Goal: Find specific page/section: Find specific page/section

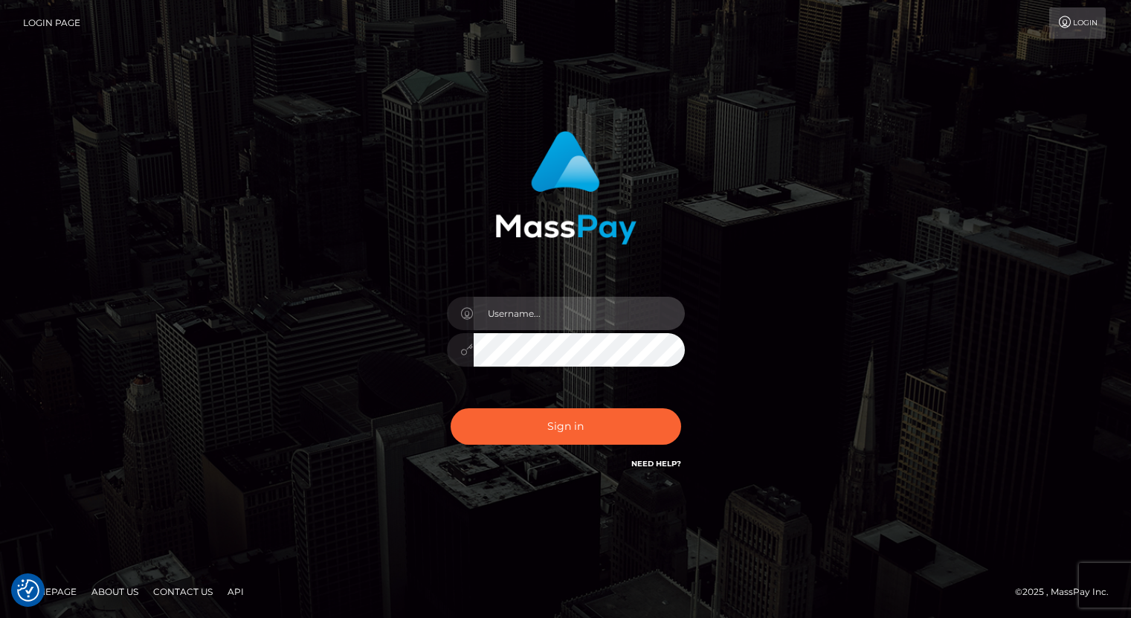
click at [575, 312] on input "text" at bounding box center [579, 313] width 211 height 33
type input "oli.fanvue"
click at [588, 312] on input "text" at bounding box center [579, 313] width 211 height 33
type input "oli.fanvue"
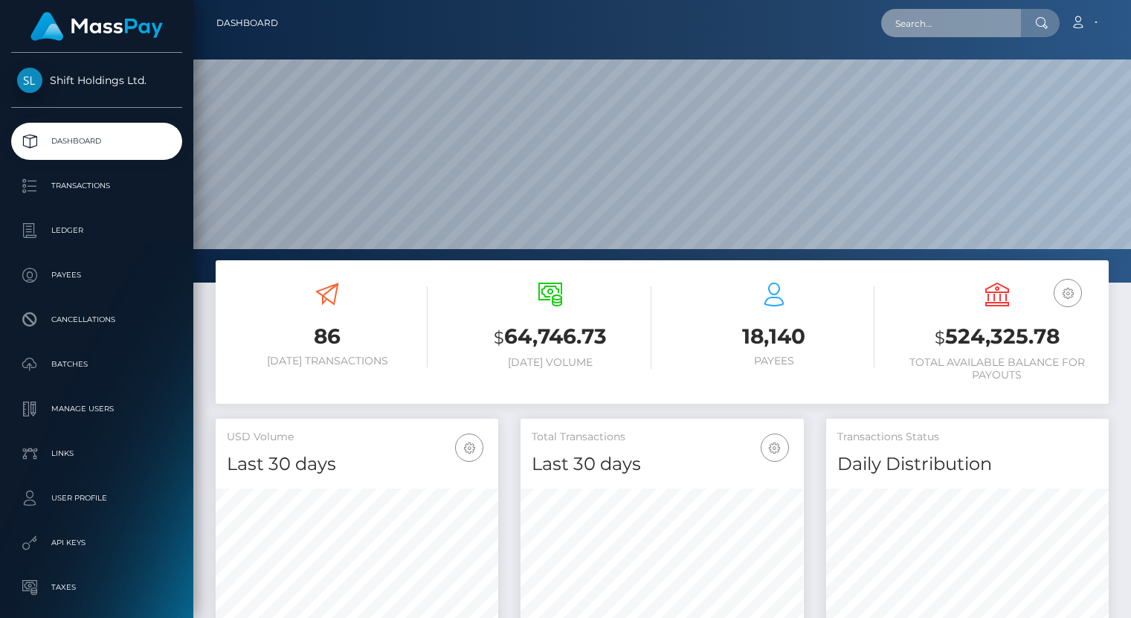
scroll to position [263, 283]
click at [929, 22] on input "text" at bounding box center [951, 23] width 140 height 28
paste input "[EMAIL_ADDRESS][DOMAIN_NAME]"
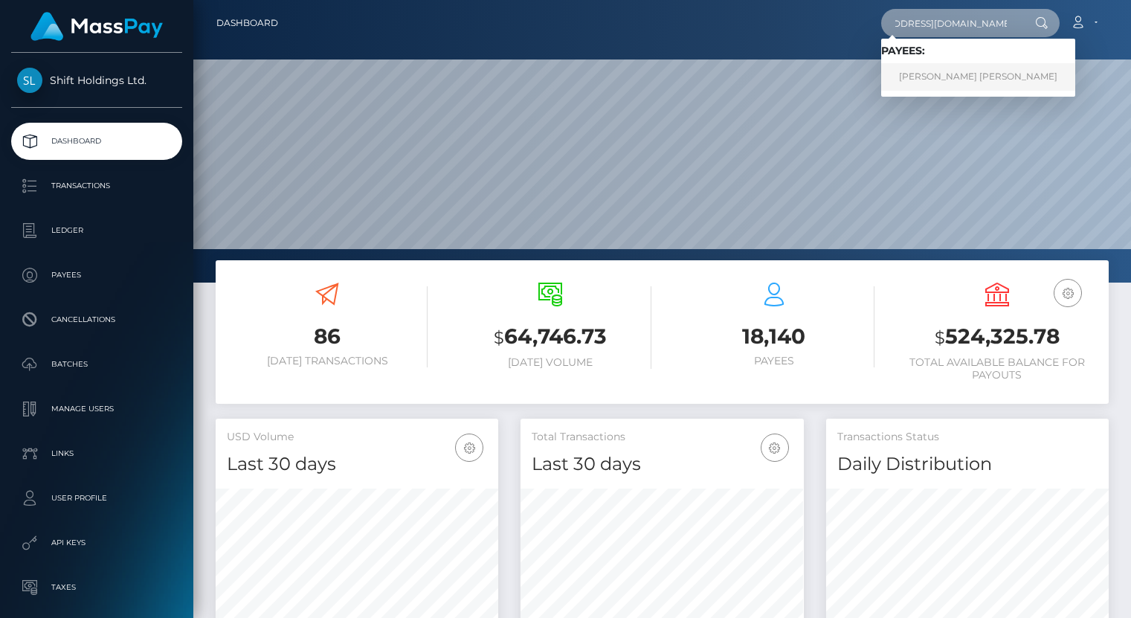
type input "[EMAIL_ADDRESS][DOMAIN_NAME]"
click at [951, 74] on link "THOMAS REMY PIERRE LEVEQUE" at bounding box center [978, 77] width 194 height 28
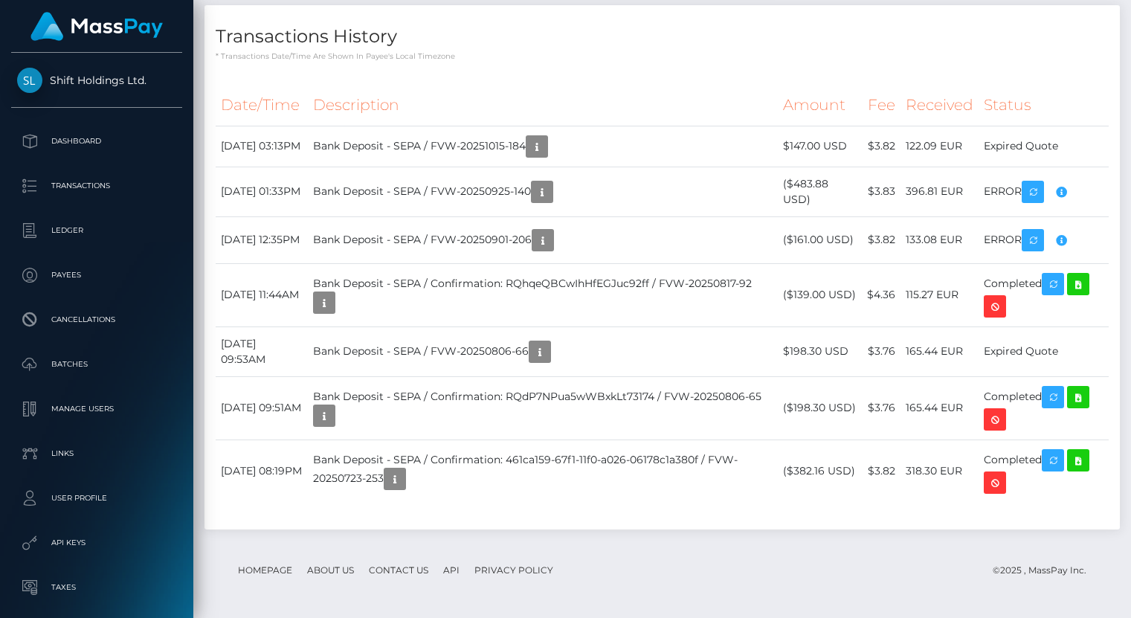
scroll to position [1379, 0]
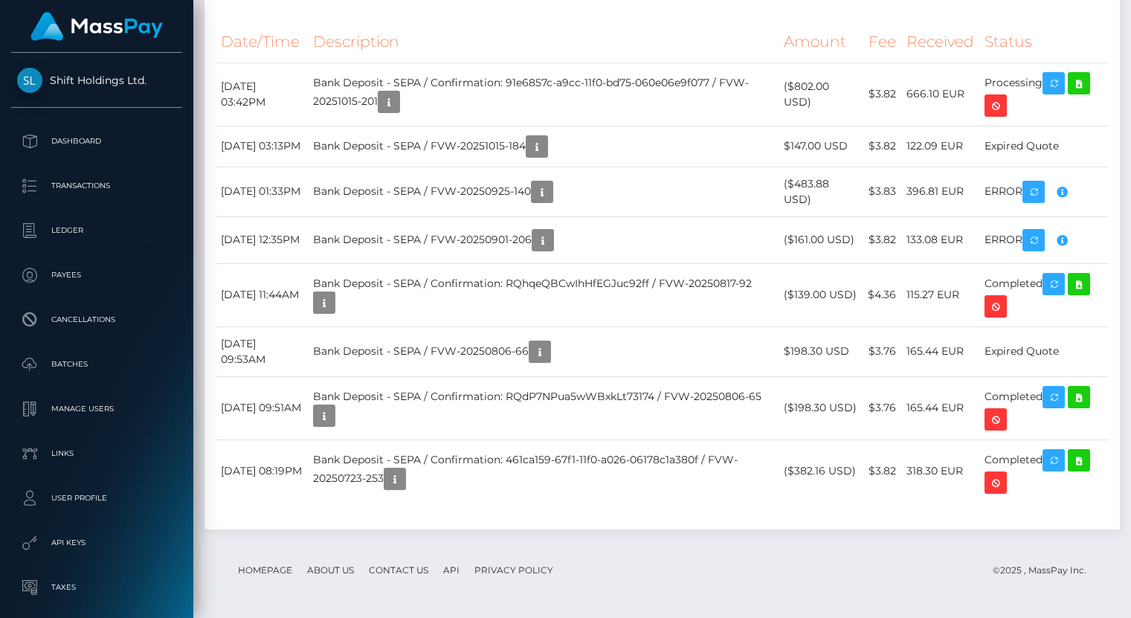
scroll to position [1500, 0]
click at [1087, 93] on icon at bounding box center [1079, 83] width 18 height 19
